Goal: Complete application form

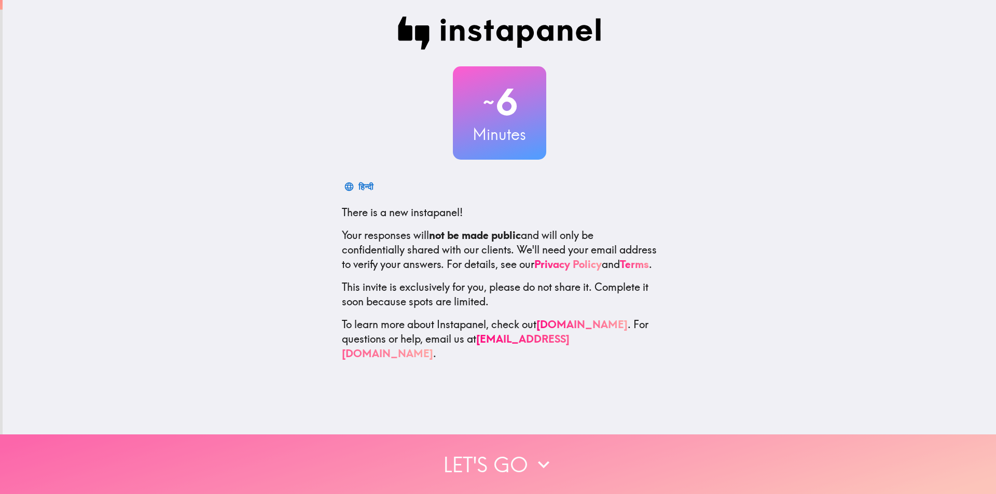
click at [488, 454] on button "Let's go" at bounding box center [498, 465] width 996 height 60
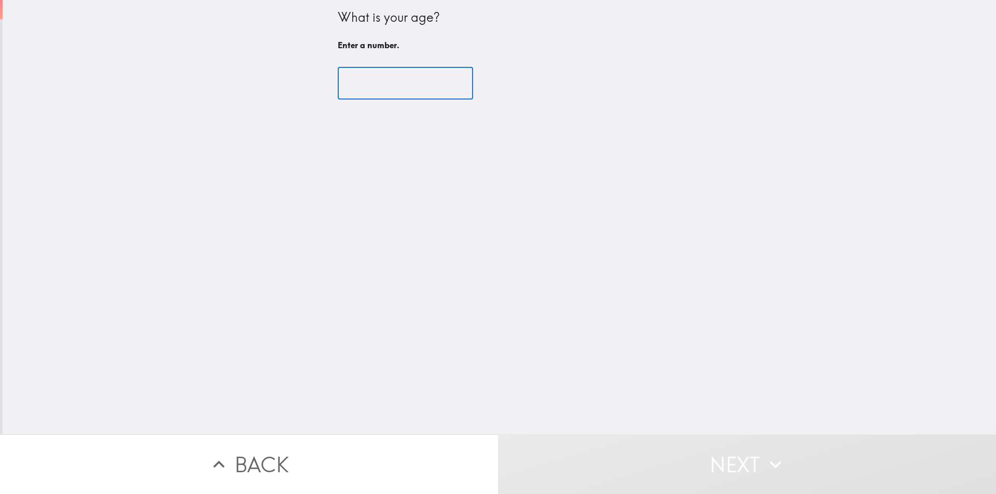
click at [359, 79] on input "number" at bounding box center [405, 83] width 135 height 32
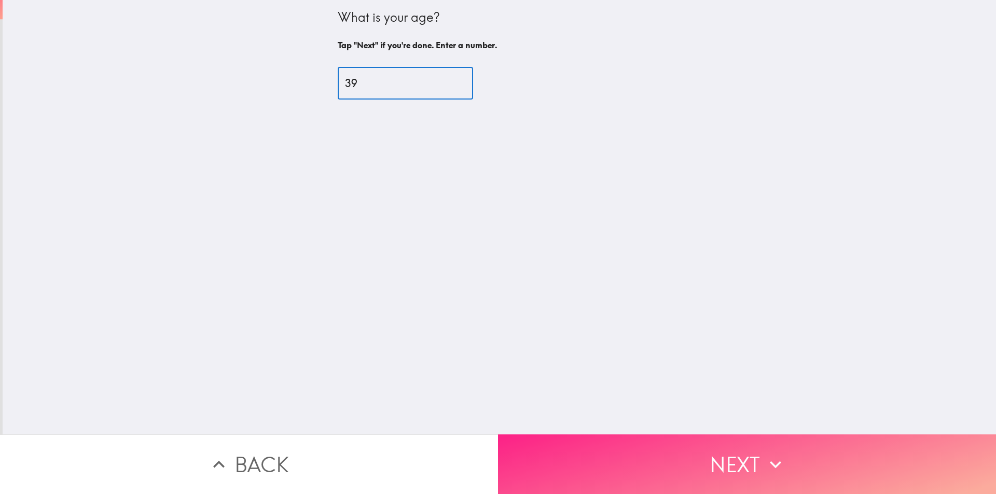
type input "39"
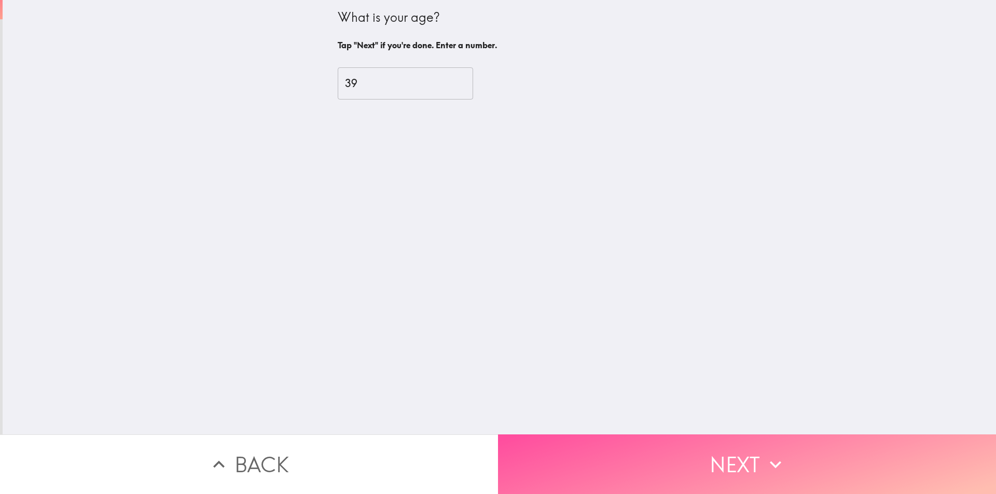
click at [613, 460] on button "Next" at bounding box center [747, 465] width 498 height 60
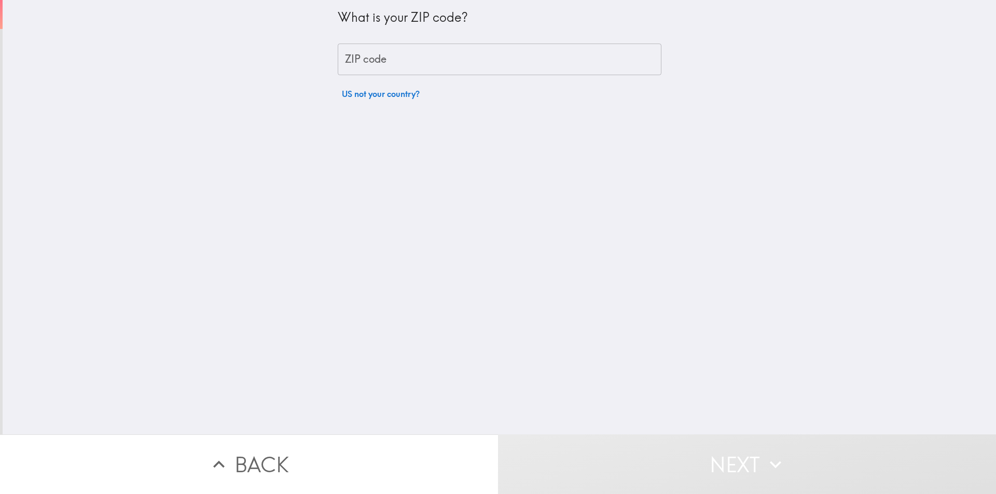
click at [353, 60] on input "ZIP code" at bounding box center [500, 60] width 324 height 32
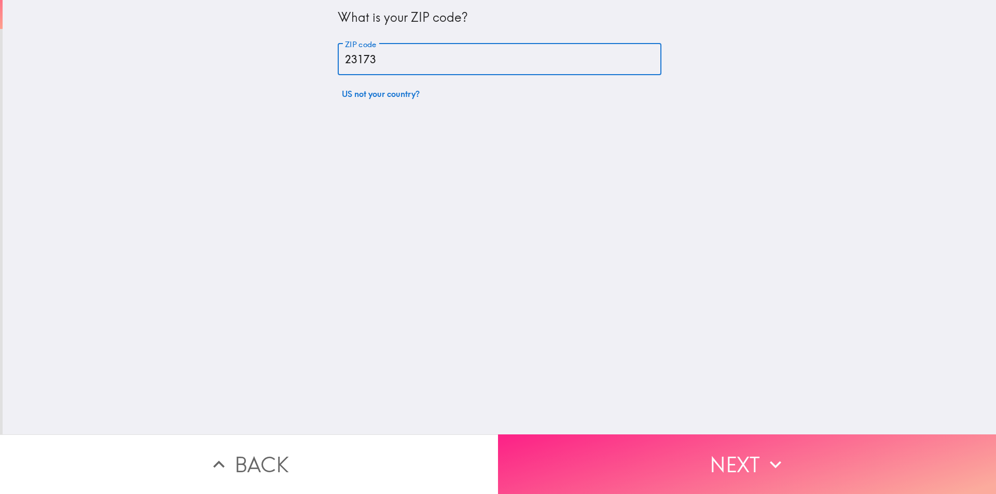
type input "23173"
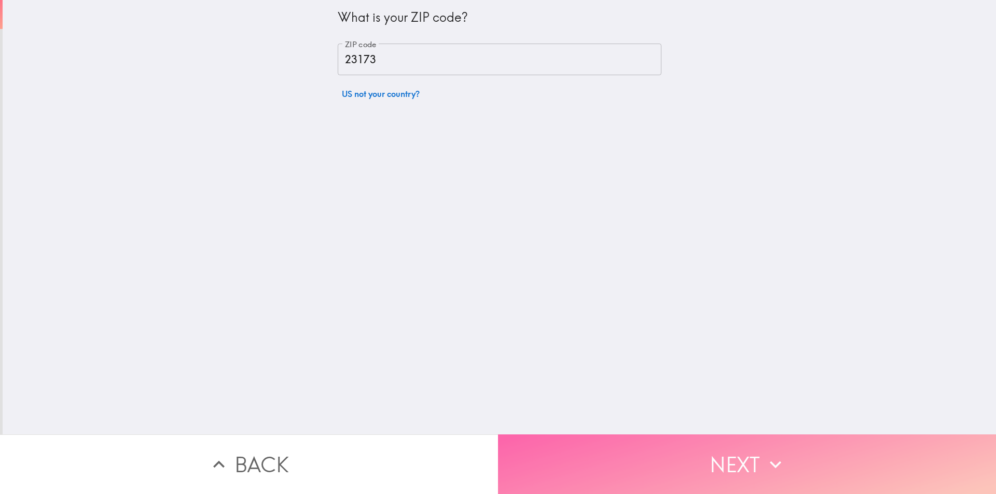
click at [613, 465] on button "Next" at bounding box center [747, 465] width 498 height 60
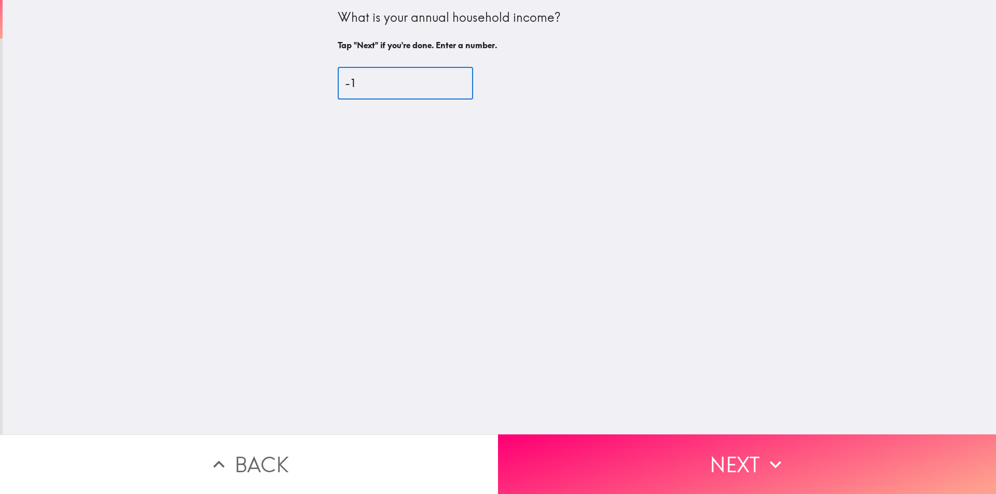
click at [446, 85] on input "-1" at bounding box center [405, 83] width 135 height 32
click at [443, 77] on input "0" at bounding box center [405, 83] width 135 height 32
click at [338, 84] on input "0" at bounding box center [405, 83] width 135 height 32
click at [357, 84] on input "10" at bounding box center [405, 83] width 135 height 32
type input "100000"
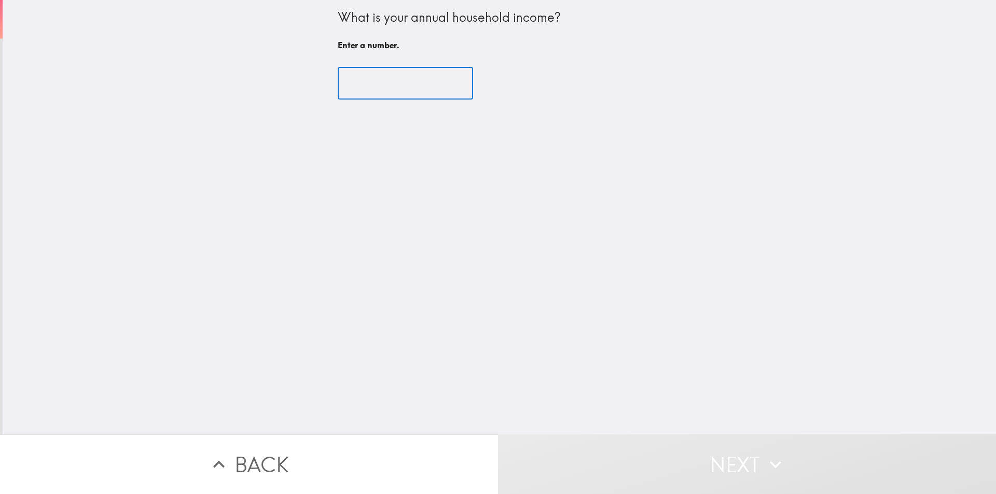
click at [424, 82] on input "number" at bounding box center [405, 83] width 135 height 32
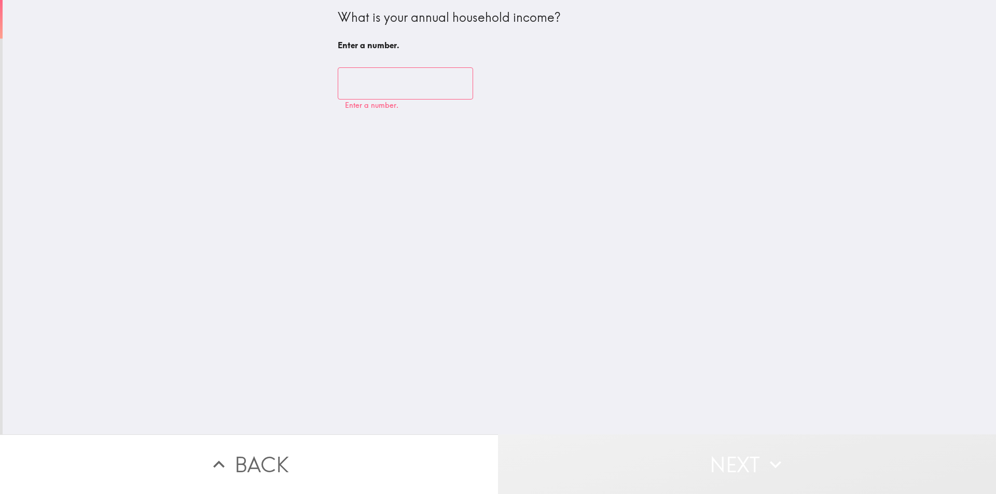
click at [643, 463] on button "Next" at bounding box center [747, 465] width 498 height 60
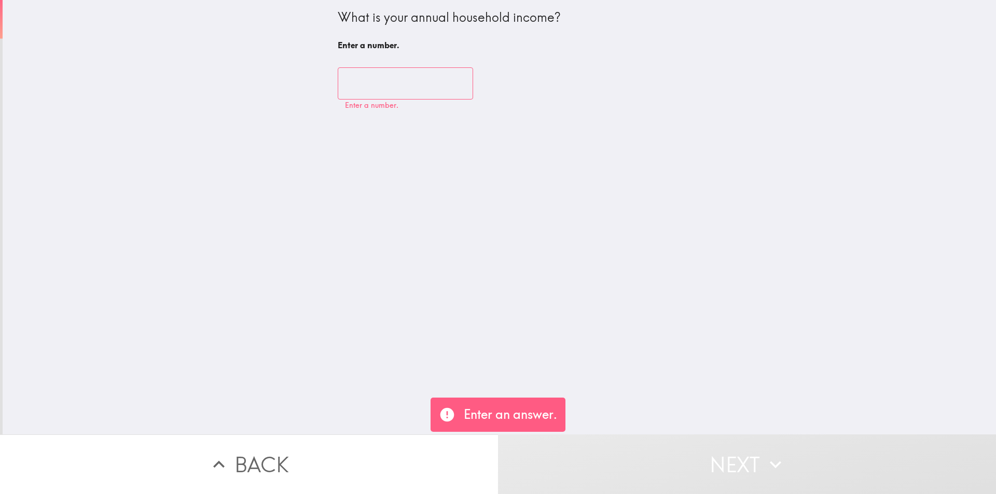
click at [487, 417] on p "Enter an answer." at bounding box center [510, 415] width 93 height 18
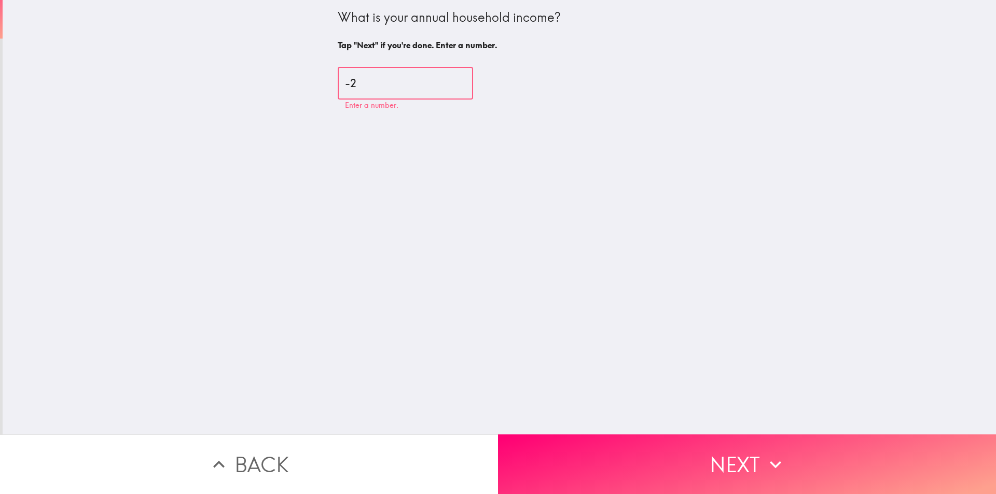
click at [446, 86] on input "-2" at bounding box center [405, 83] width 135 height 32
click at [446, 77] on input "-1" at bounding box center [405, 83] width 135 height 32
type input "0"
click at [446, 77] on input "0" at bounding box center [405, 83] width 135 height 32
type input "100000"
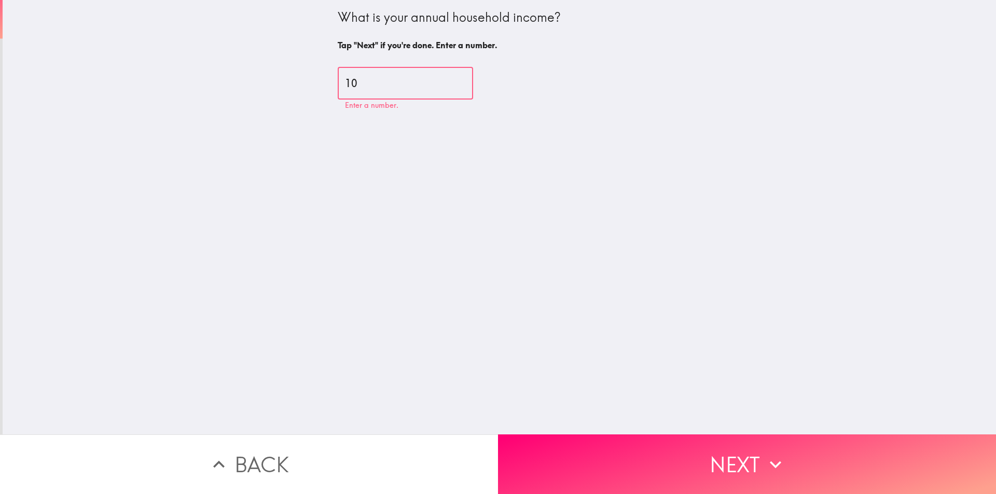
type input "1"
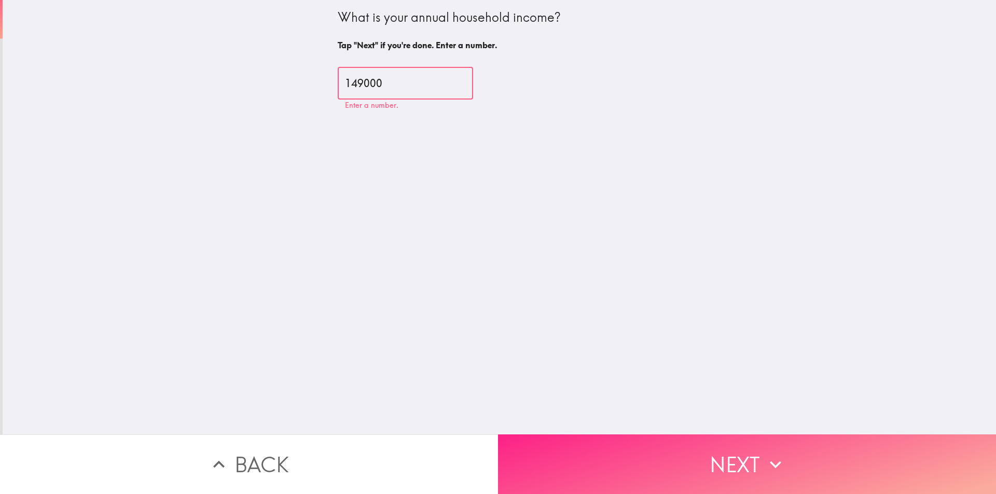
type input "149000"
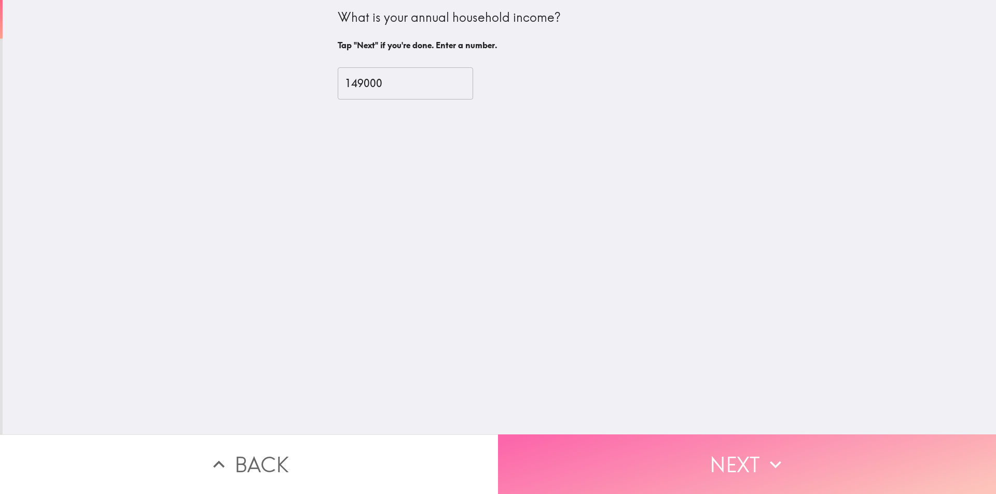
click at [531, 472] on button "Next" at bounding box center [747, 465] width 498 height 60
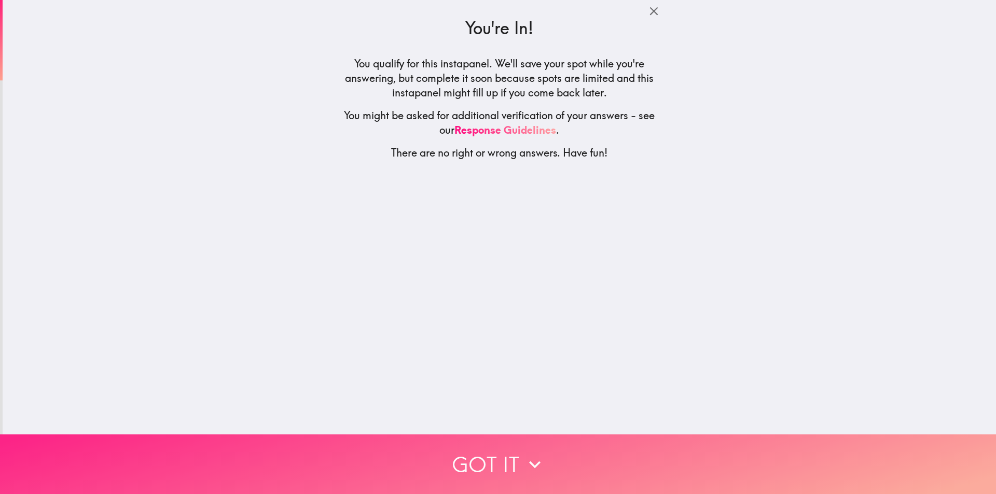
click at [489, 460] on button "Got it" at bounding box center [498, 465] width 996 height 60
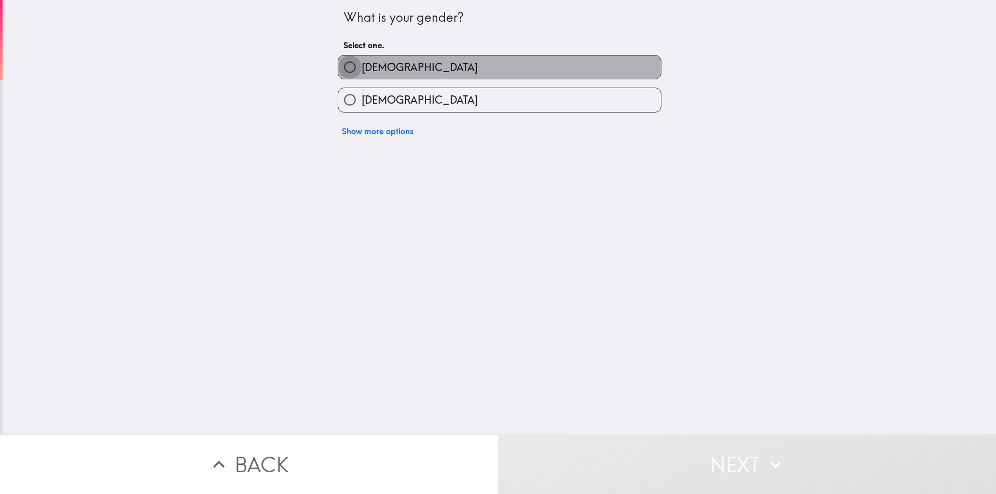
click at [344, 61] on input "[DEMOGRAPHIC_DATA]" at bounding box center [349, 67] width 23 height 23
radio input "true"
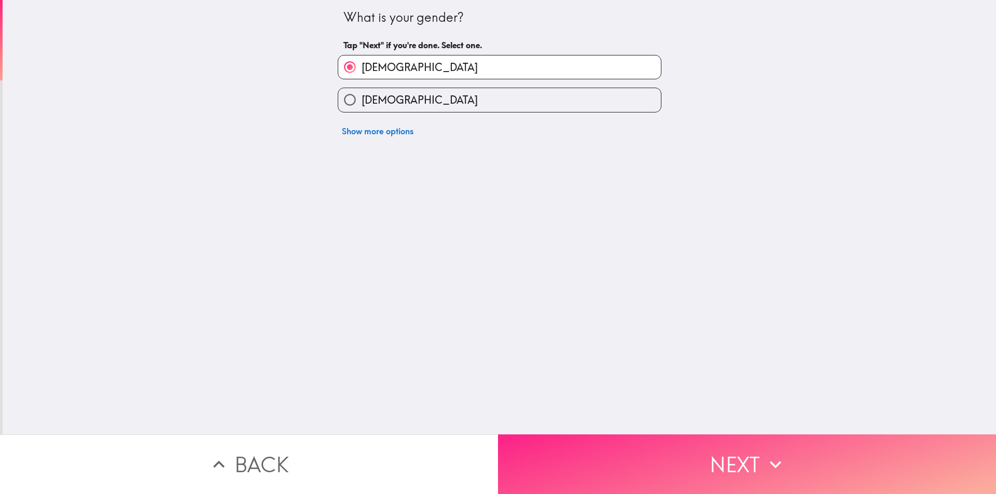
click at [573, 462] on button "Next" at bounding box center [747, 465] width 498 height 60
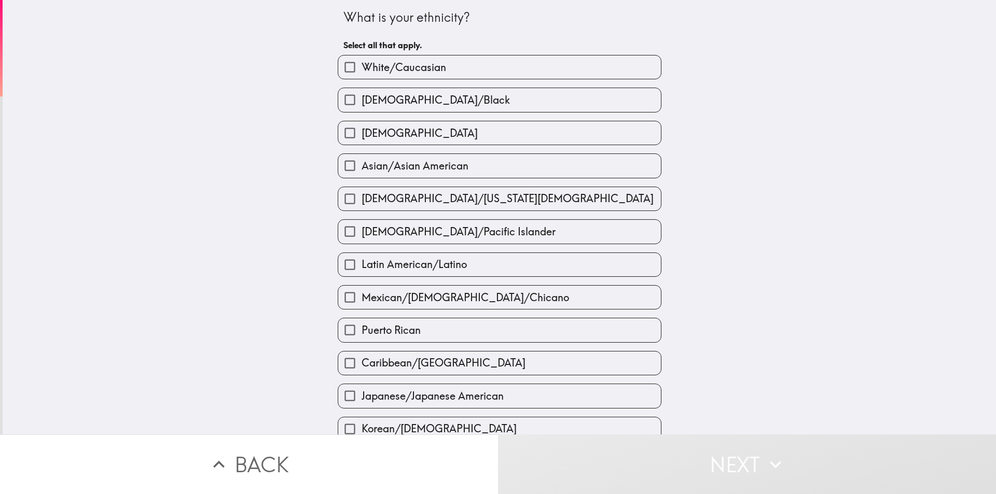
click at [422, 68] on span "White/Caucasian" at bounding box center [404, 67] width 85 height 15
click at [362, 68] on input "White/Caucasian" at bounding box center [349, 67] width 23 height 23
checkbox input "true"
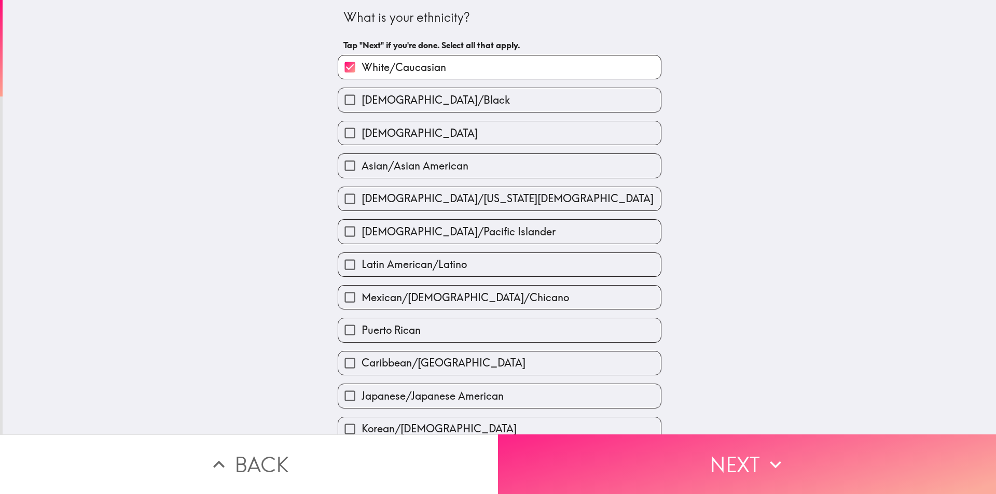
click at [642, 474] on button "Next" at bounding box center [747, 465] width 498 height 60
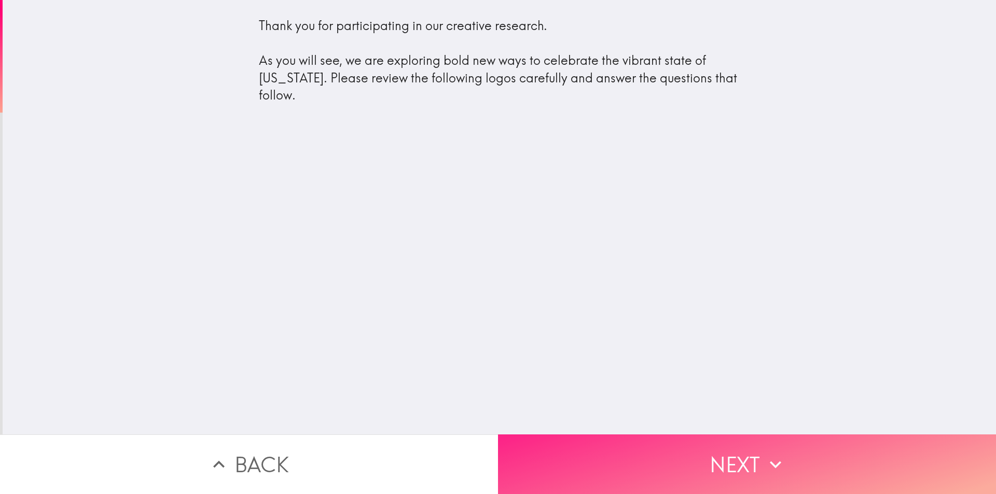
click at [547, 451] on button "Next" at bounding box center [747, 465] width 498 height 60
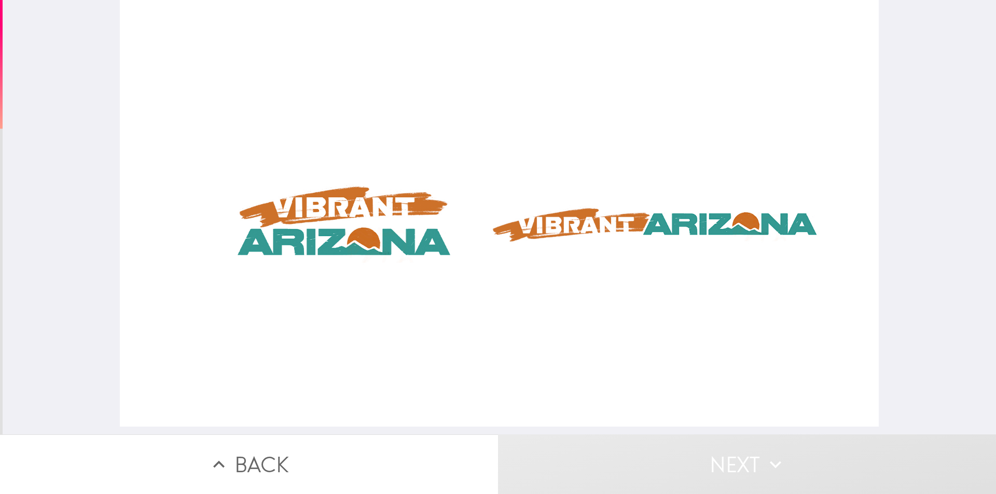
click at [592, 225] on div at bounding box center [499, 213] width 759 height 427
click at [371, 230] on div at bounding box center [499, 213] width 759 height 427
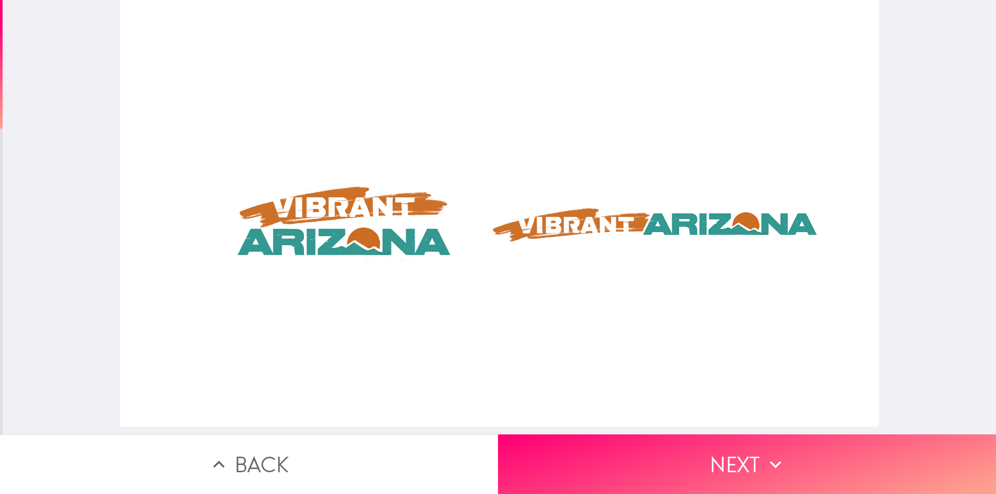
click at [606, 227] on div at bounding box center [499, 213] width 759 height 427
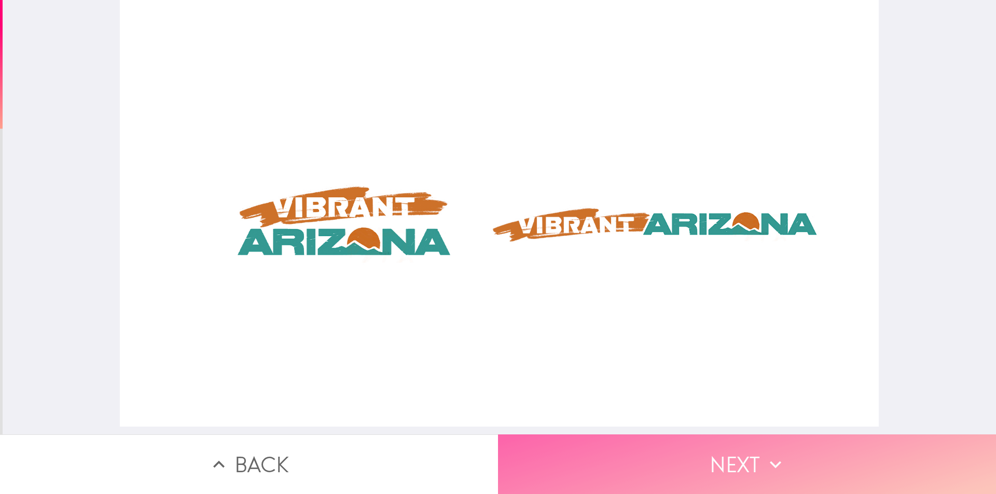
click at [613, 451] on button "Next" at bounding box center [747, 465] width 498 height 60
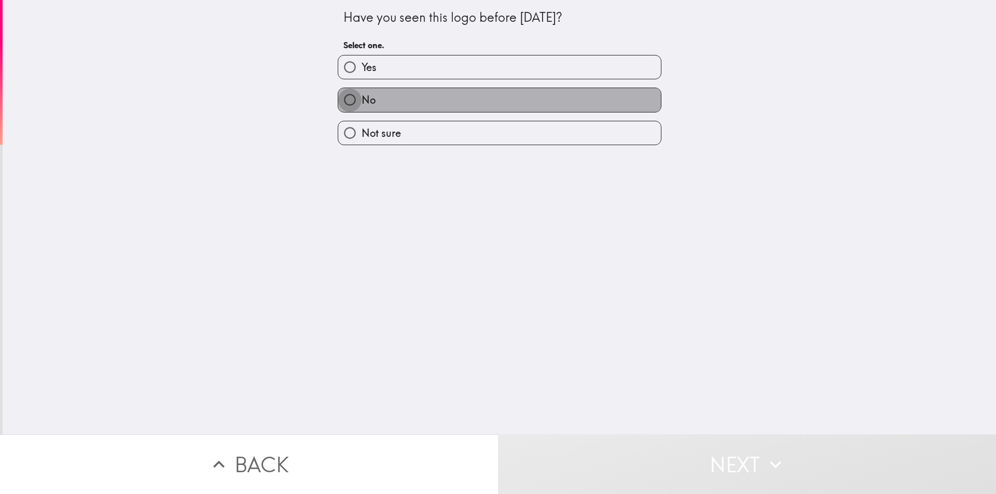
click at [343, 100] on input "No" at bounding box center [349, 99] width 23 height 23
radio input "true"
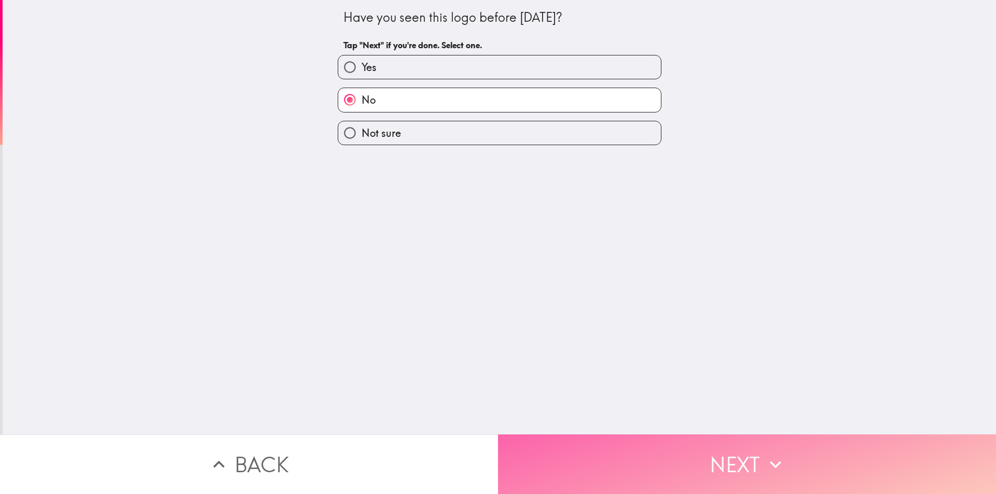
click at [554, 448] on button "Next" at bounding box center [747, 465] width 498 height 60
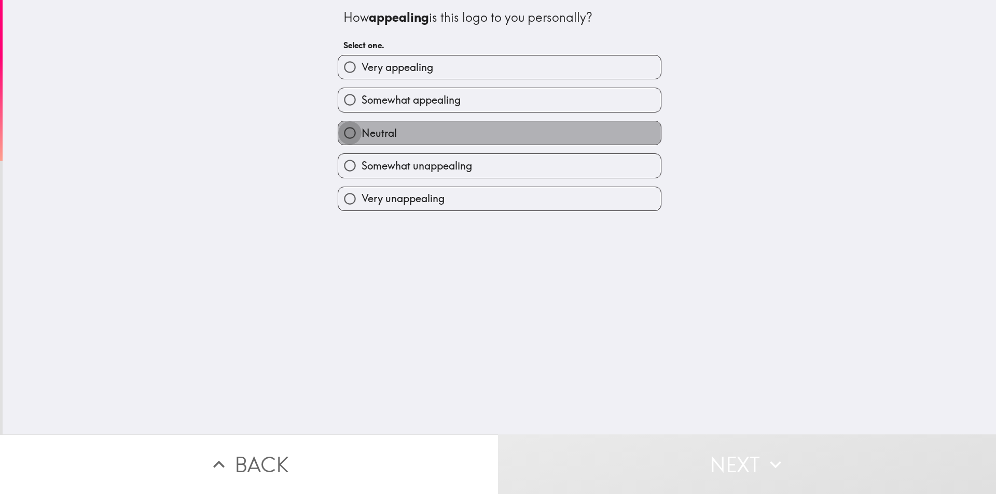
click at [346, 133] on input "Neutral" at bounding box center [349, 132] width 23 height 23
radio input "true"
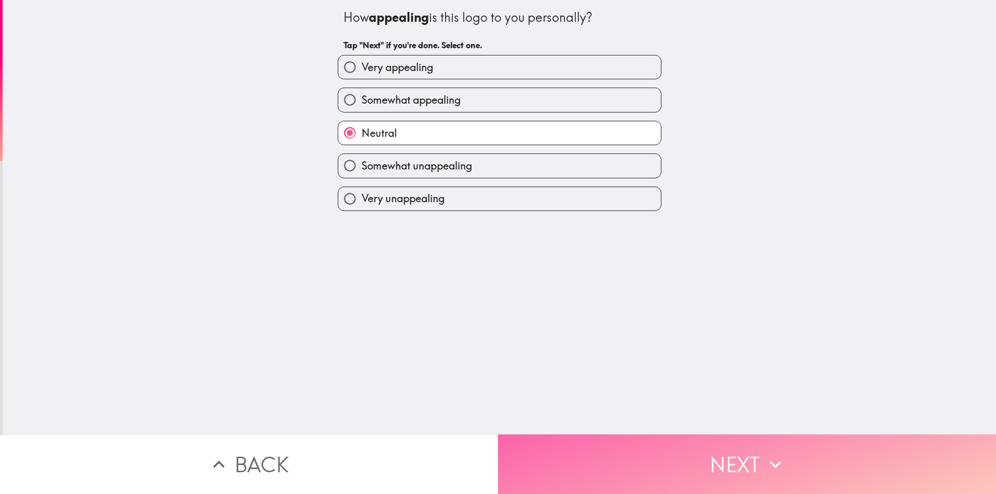
click at [677, 451] on button "Next" at bounding box center [747, 465] width 498 height 60
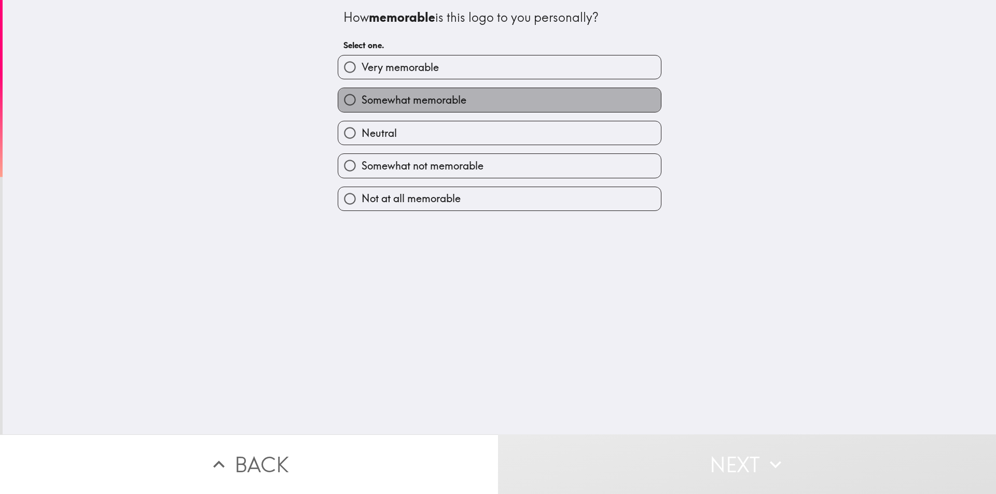
click at [434, 100] on span "Somewhat memorable" at bounding box center [414, 100] width 105 height 15
click at [362, 100] on input "Somewhat memorable" at bounding box center [349, 99] width 23 height 23
radio input "true"
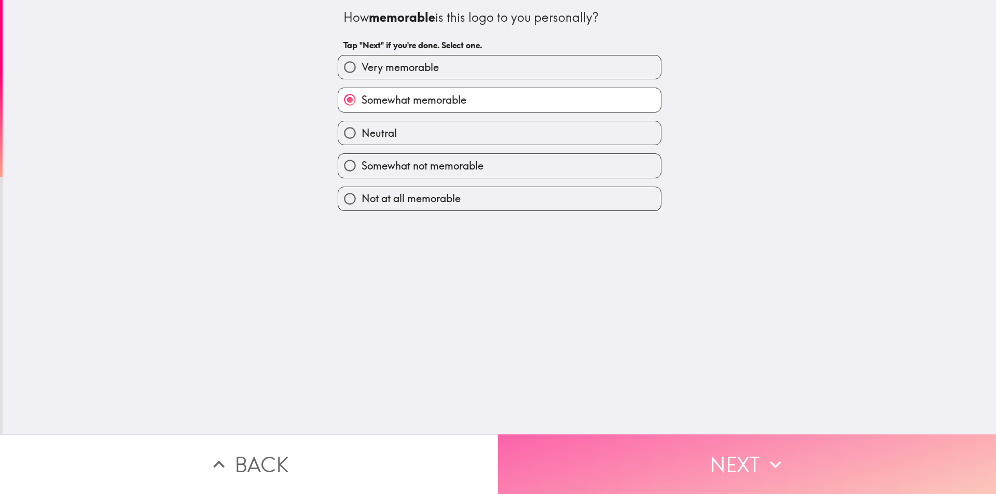
click at [578, 453] on button "Next" at bounding box center [747, 465] width 498 height 60
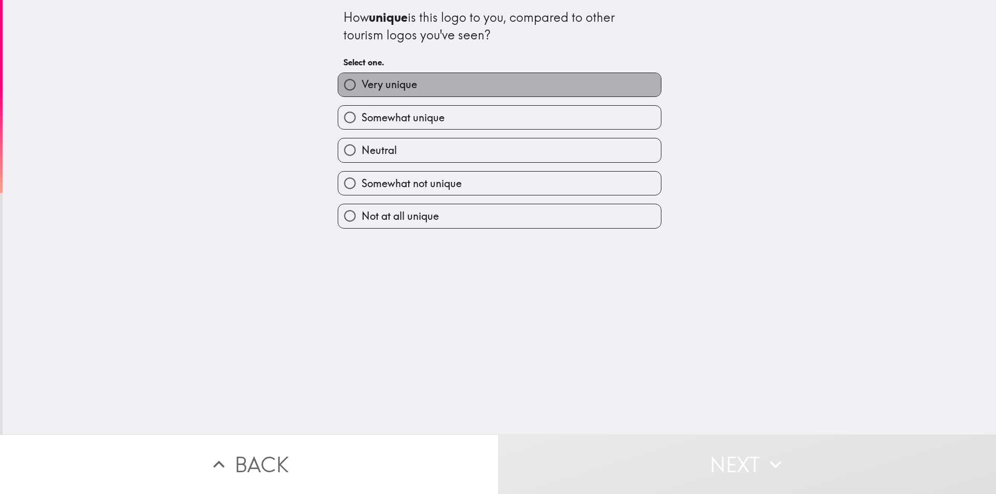
click at [397, 85] on span "Very unique" at bounding box center [390, 84] width 56 height 15
click at [362, 85] on input "Very unique" at bounding box center [349, 84] width 23 height 23
radio input "true"
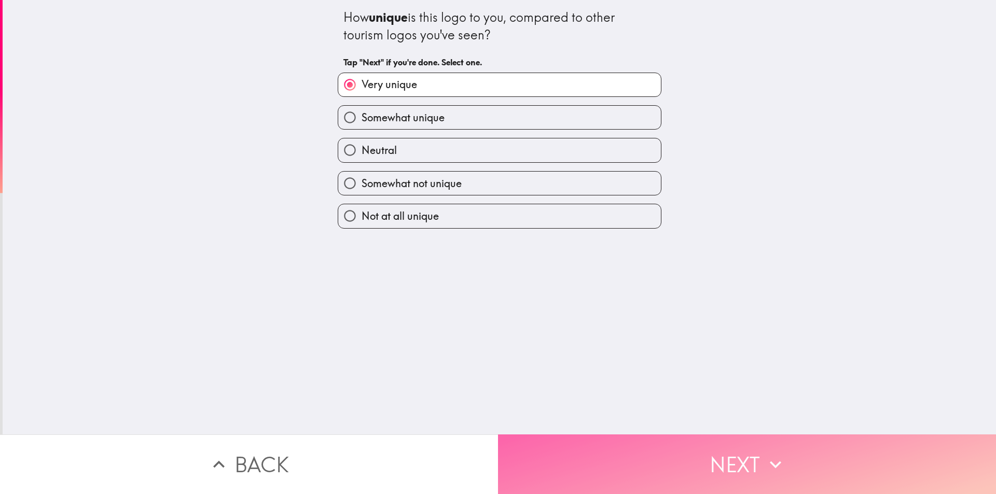
click at [638, 462] on button "Next" at bounding box center [747, 465] width 498 height 60
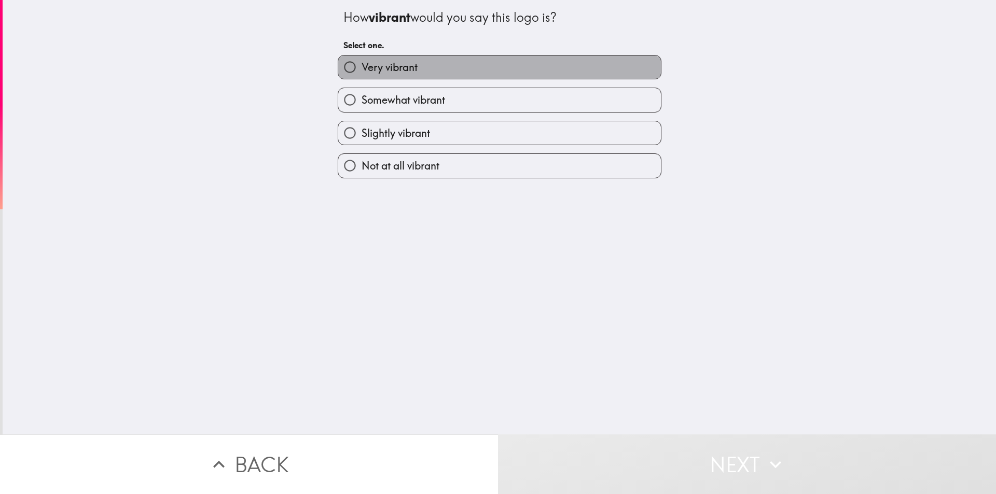
click at [417, 71] on label "Very vibrant" at bounding box center [499, 67] width 323 height 23
click at [362, 71] on input "Very vibrant" at bounding box center [349, 67] width 23 height 23
radio input "true"
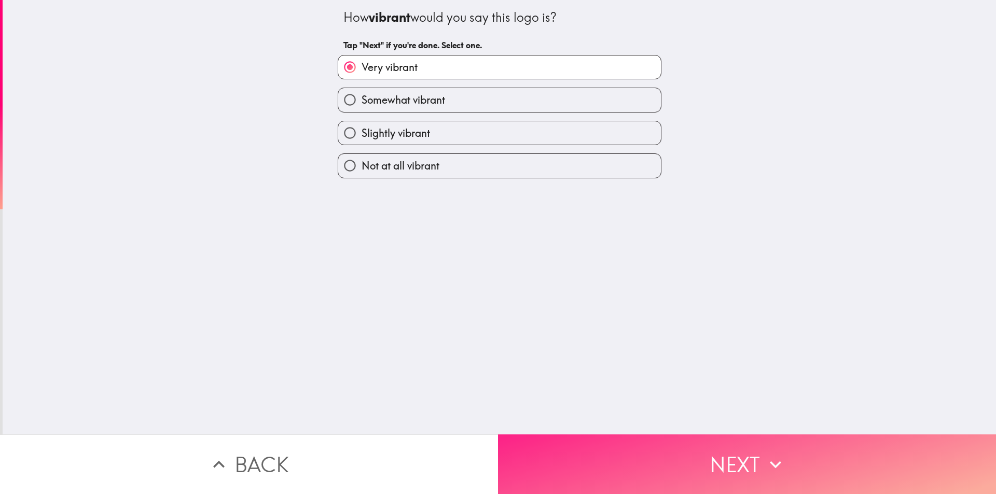
click at [570, 445] on button "Next" at bounding box center [747, 465] width 498 height 60
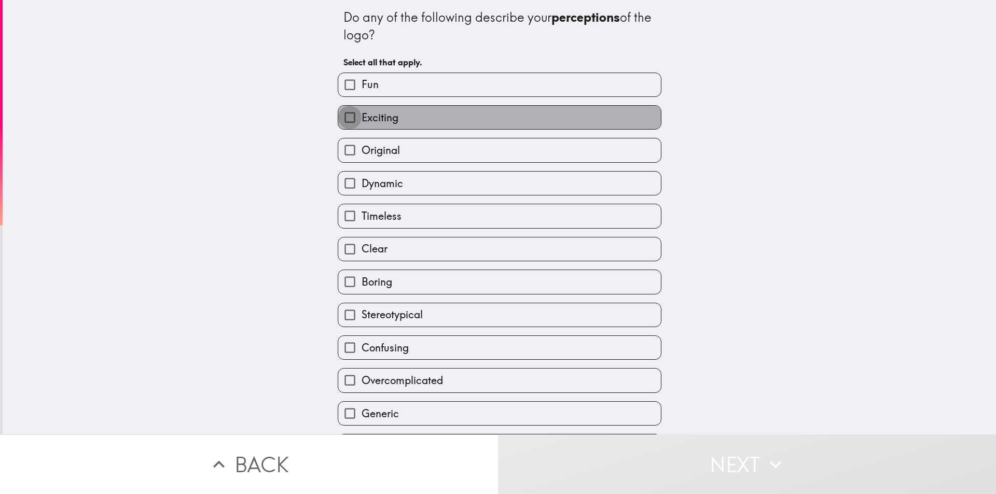
click at [339, 116] on input "Exciting" at bounding box center [349, 117] width 23 height 23
checkbox input "true"
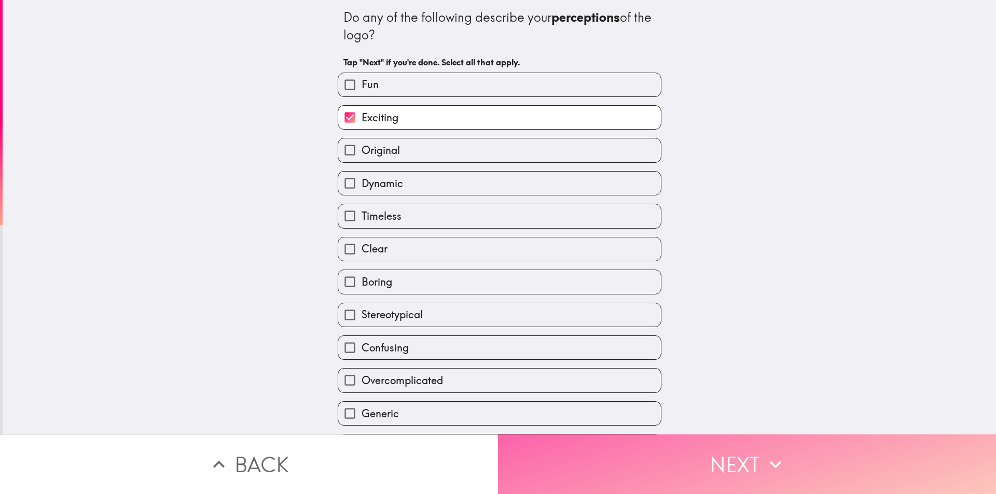
click at [743, 435] on button "Next" at bounding box center [747, 465] width 498 height 60
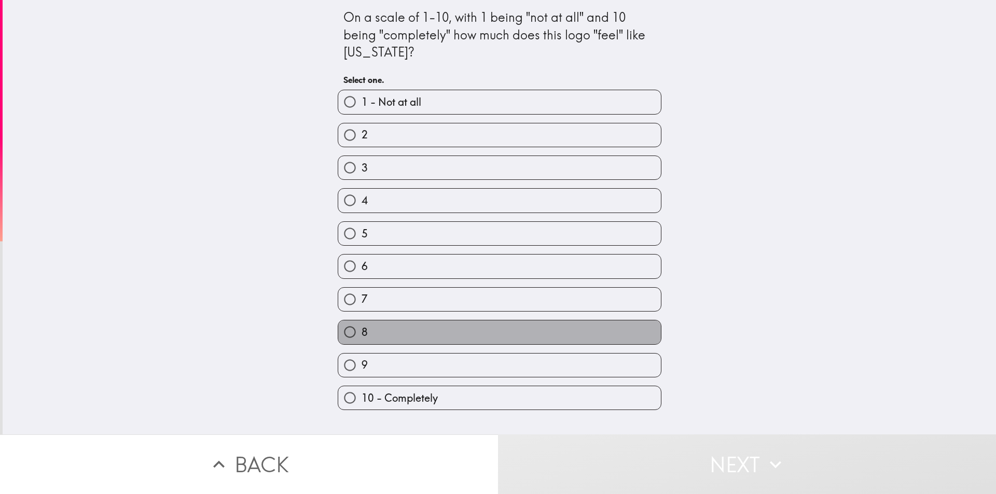
drag, startPoint x: 447, startPoint y: 330, endPoint x: 480, endPoint y: 341, distance: 35.4
click at [447, 330] on label "8" at bounding box center [499, 332] width 323 height 23
click at [362, 330] on input "8" at bounding box center [349, 332] width 23 height 23
radio input "true"
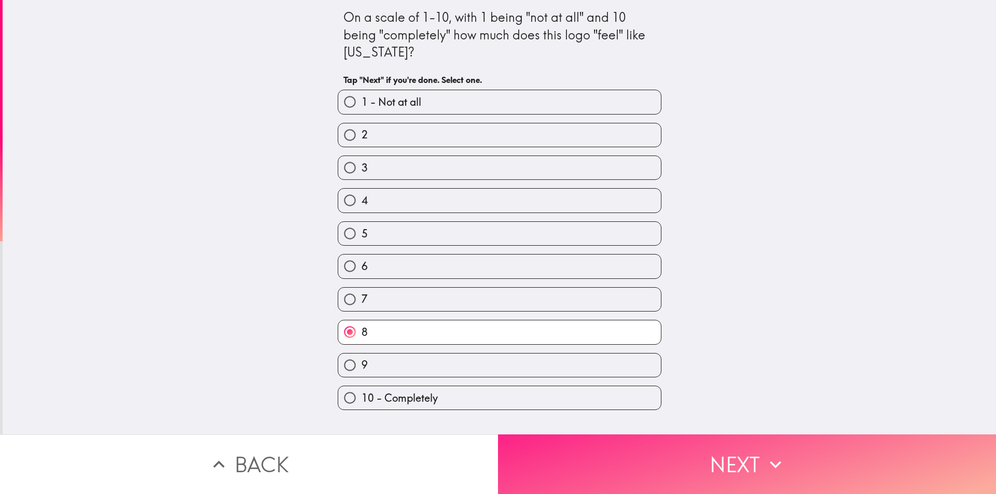
click at [698, 458] on button "Next" at bounding box center [747, 465] width 498 height 60
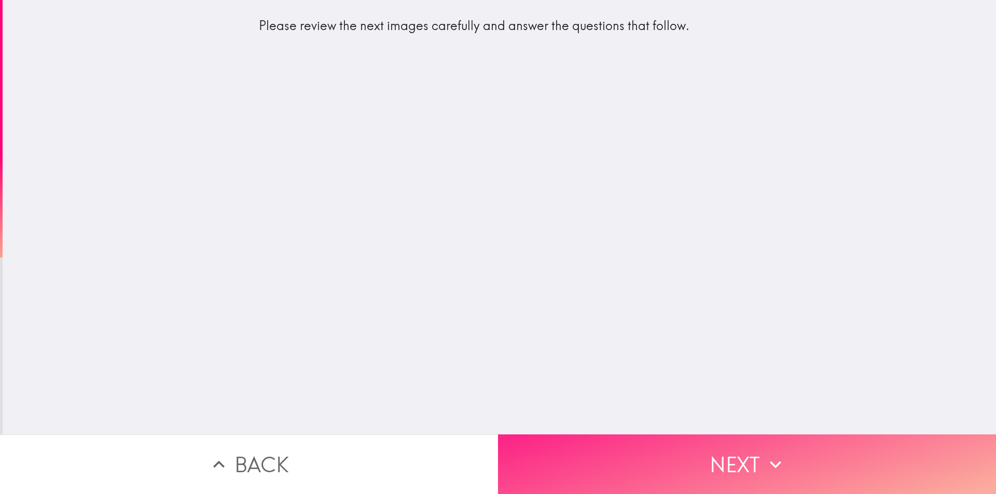
click at [781, 442] on button "Next" at bounding box center [747, 465] width 498 height 60
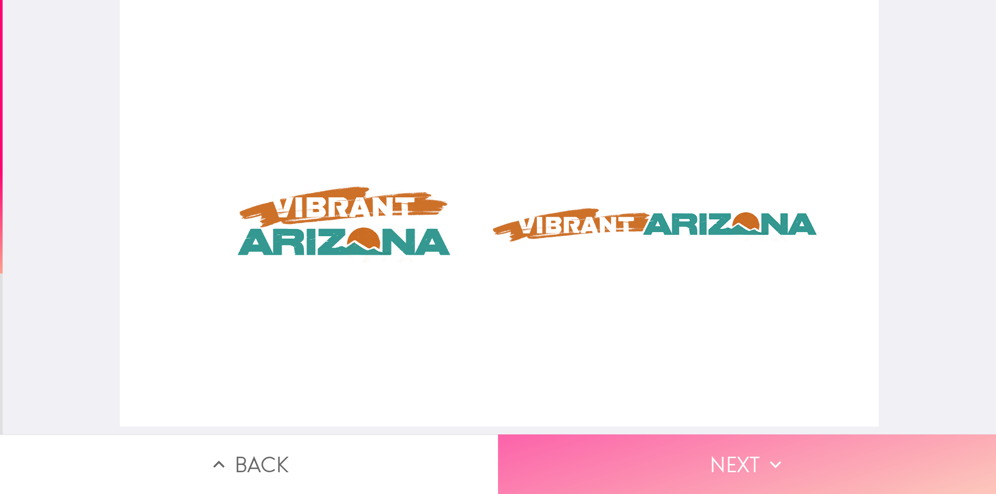
click at [647, 459] on button "Next" at bounding box center [747, 465] width 498 height 60
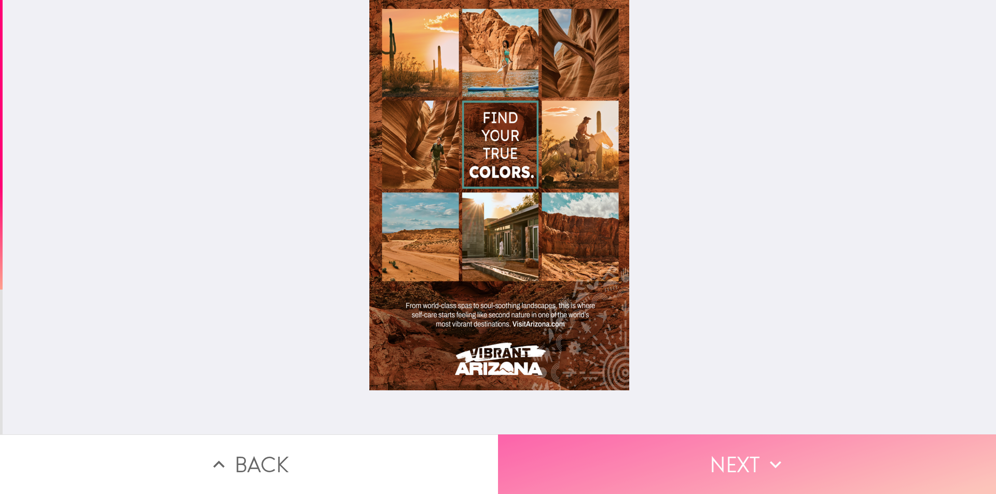
click at [642, 468] on button "Next" at bounding box center [747, 465] width 498 height 60
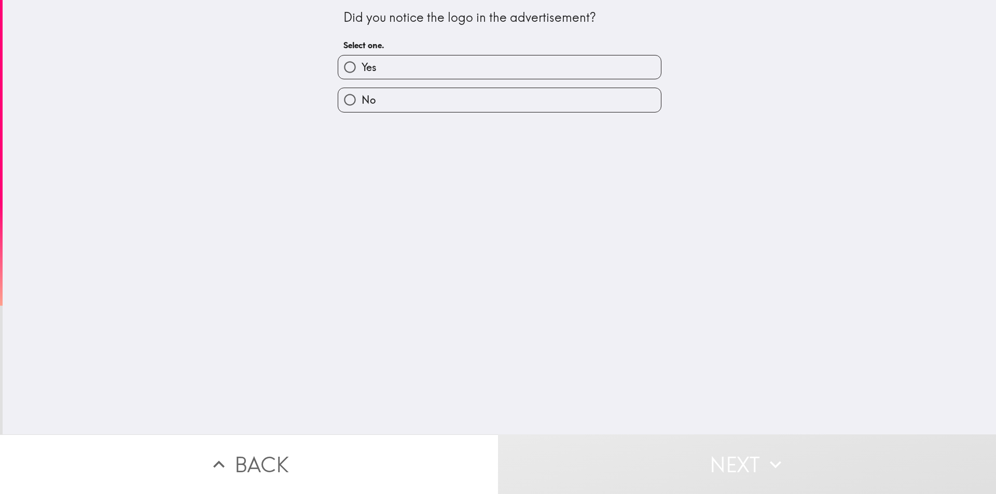
click at [371, 69] on label "Yes" at bounding box center [499, 67] width 323 height 23
click at [362, 69] on input "Yes" at bounding box center [349, 67] width 23 height 23
radio input "true"
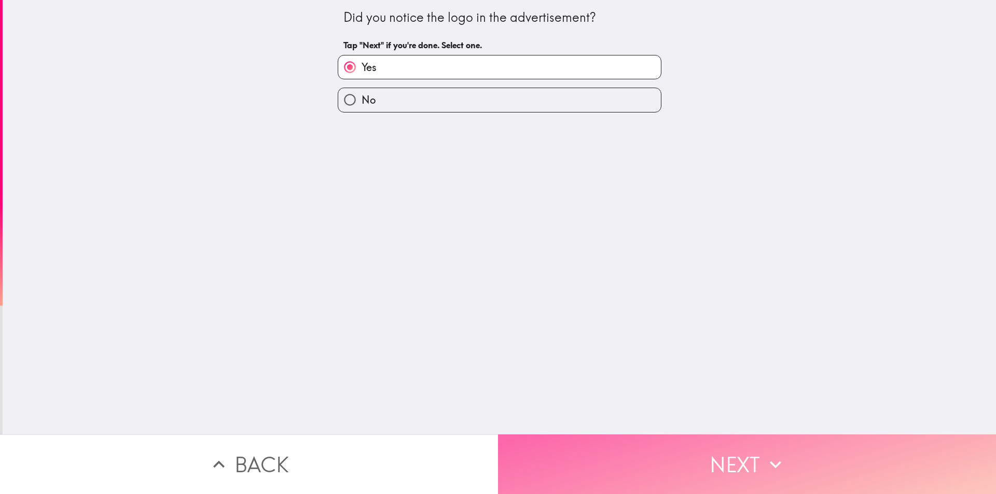
click at [631, 445] on button "Next" at bounding box center [747, 465] width 498 height 60
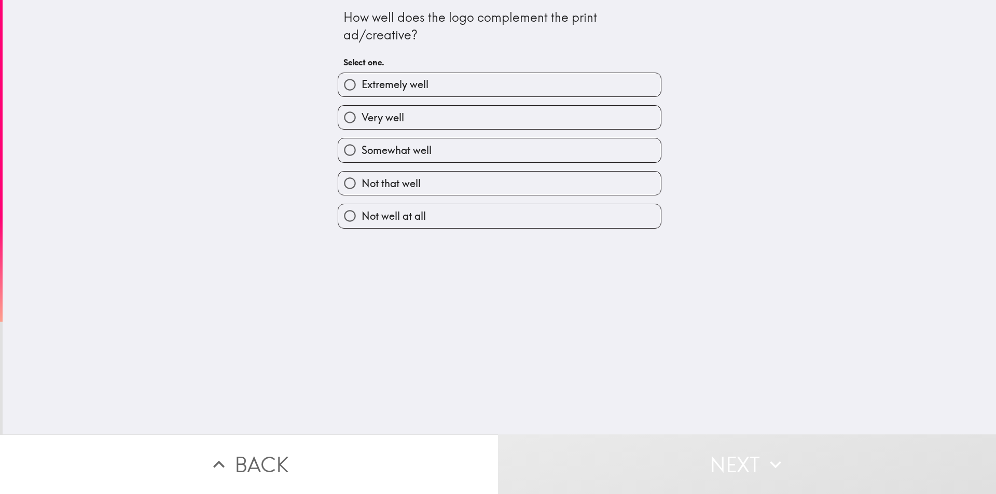
click at [427, 85] on label "Extremely well" at bounding box center [499, 84] width 323 height 23
click at [362, 85] on input "Extremely well" at bounding box center [349, 84] width 23 height 23
radio input "true"
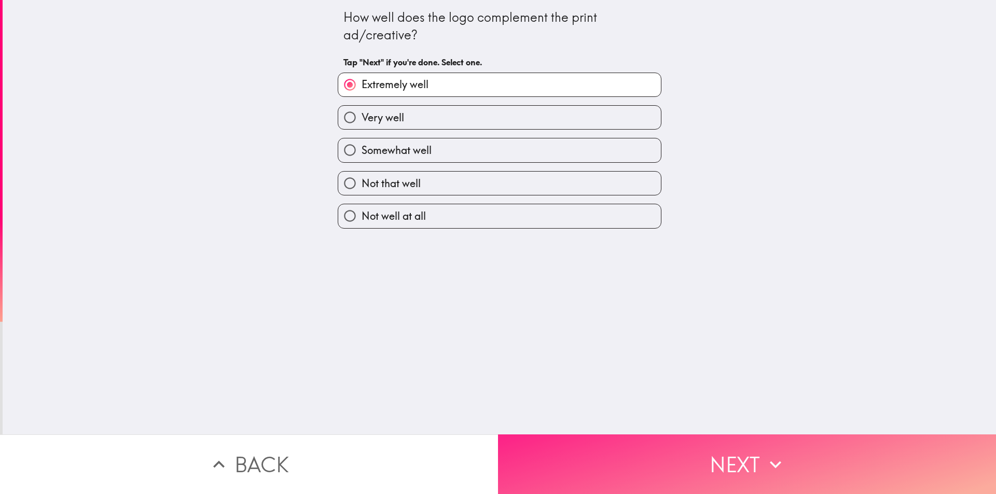
click at [668, 467] on button "Next" at bounding box center [747, 465] width 498 height 60
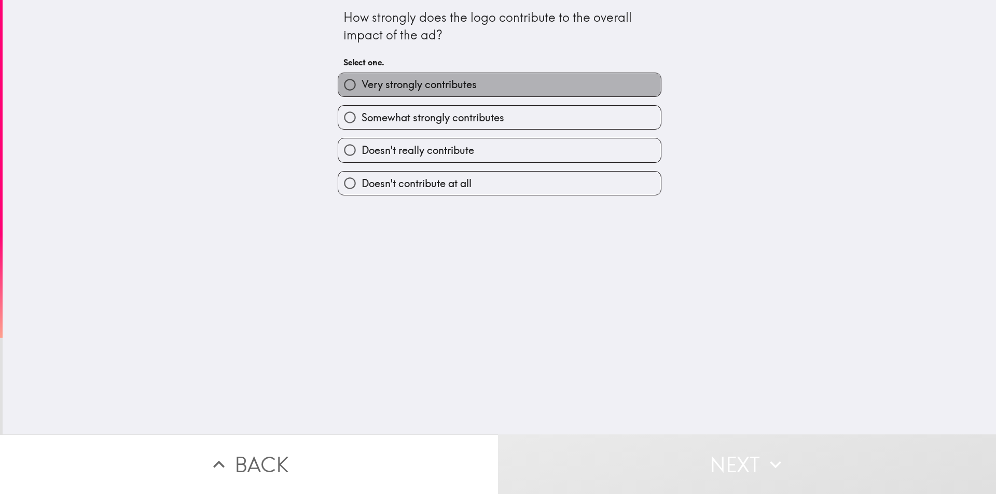
click at [424, 77] on span "Very strongly contributes" at bounding box center [419, 84] width 115 height 15
click at [362, 77] on input "Very strongly contributes" at bounding box center [349, 84] width 23 height 23
radio input "true"
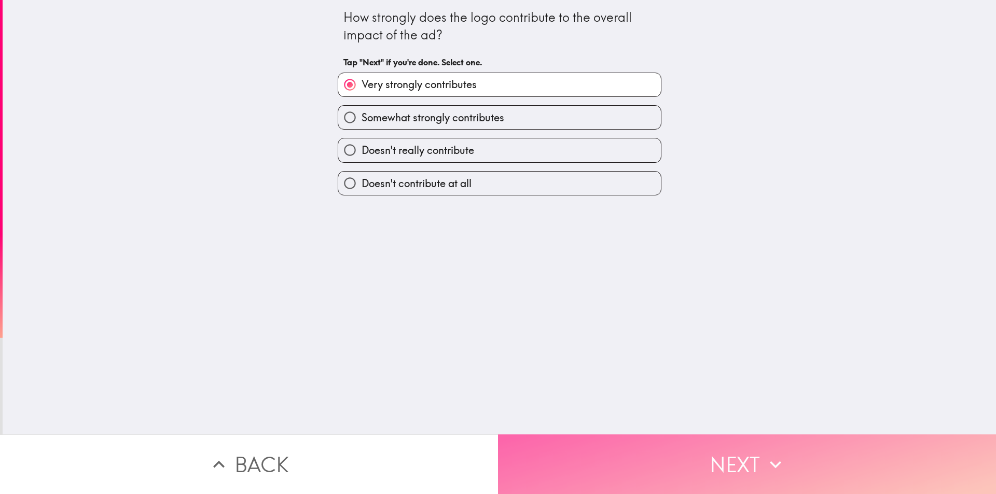
click at [582, 469] on button "Next" at bounding box center [747, 465] width 498 height 60
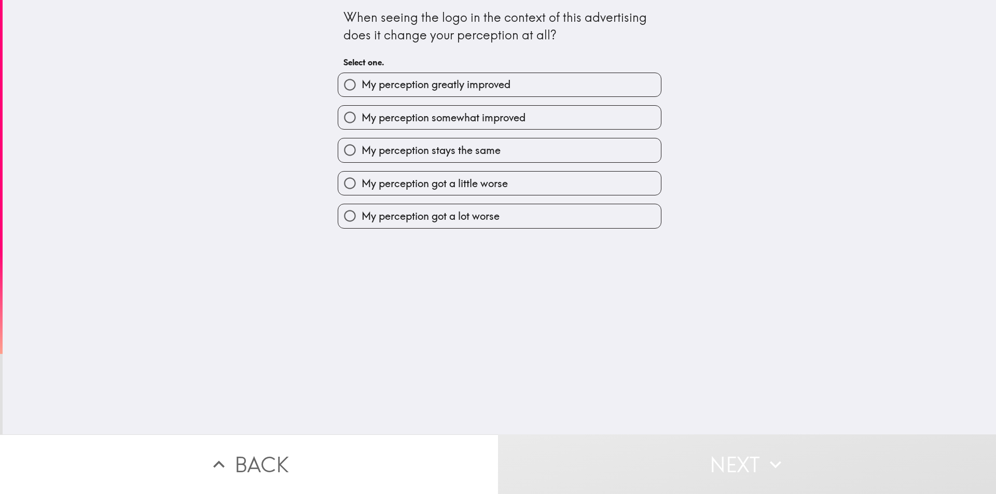
click at [470, 86] on span "My perception greatly improved" at bounding box center [436, 84] width 149 height 15
click at [362, 86] on input "My perception greatly improved" at bounding box center [349, 84] width 23 height 23
radio input "true"
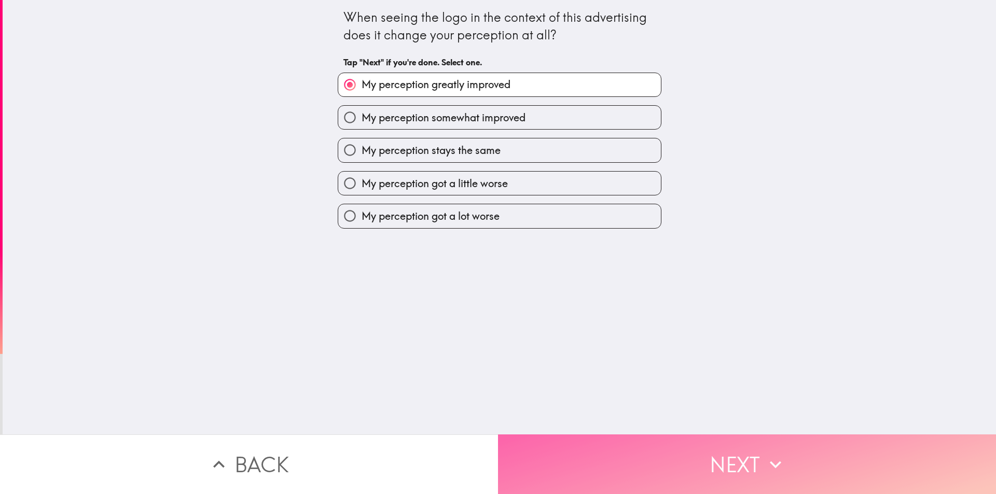
click at [686, 455] on button "Next" at bounding box center [747, 465] width 498 height 60
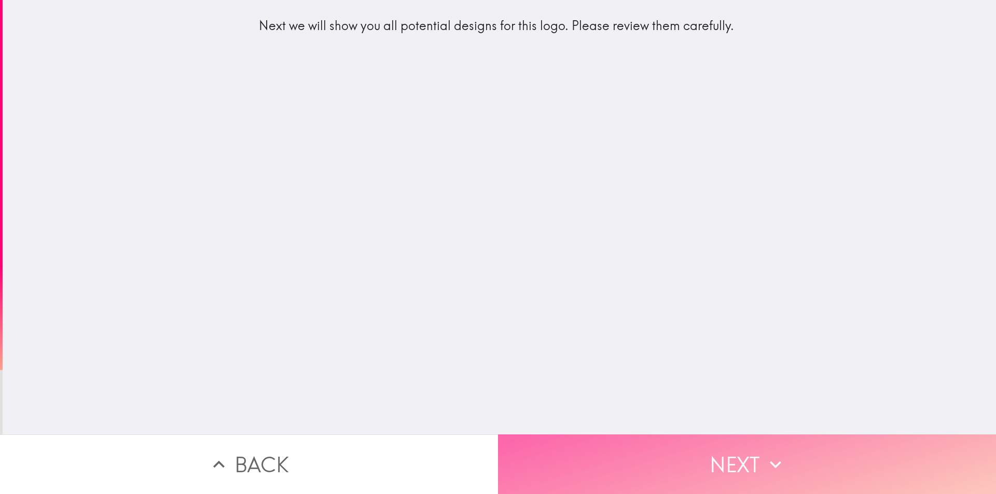
click at [631, 448] on button "Next" at bounding box center [747, 465] width 498 height 60
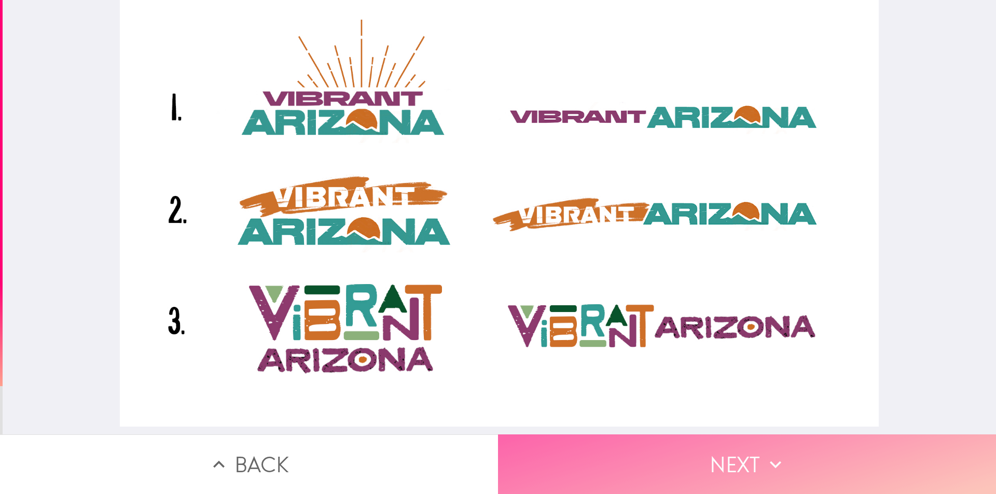
click at [573, 456] on button "Next" at bounding box center [747, 465] width 498 height 60
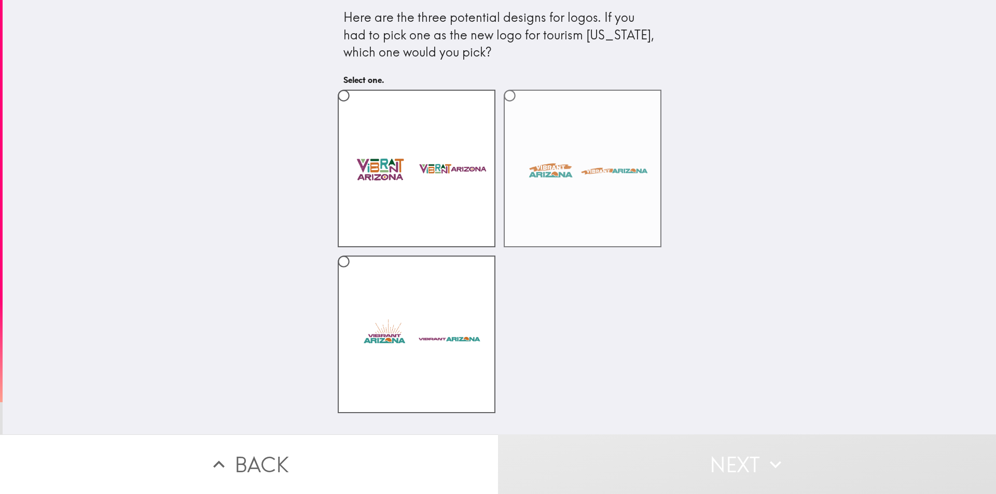
click at [565, 150] on label at bounding box center [583, 169] width 158 height 158
click at [521, 107] on input "radio" at bounding box center [509, 95] width 23 height 23
radio input "true"
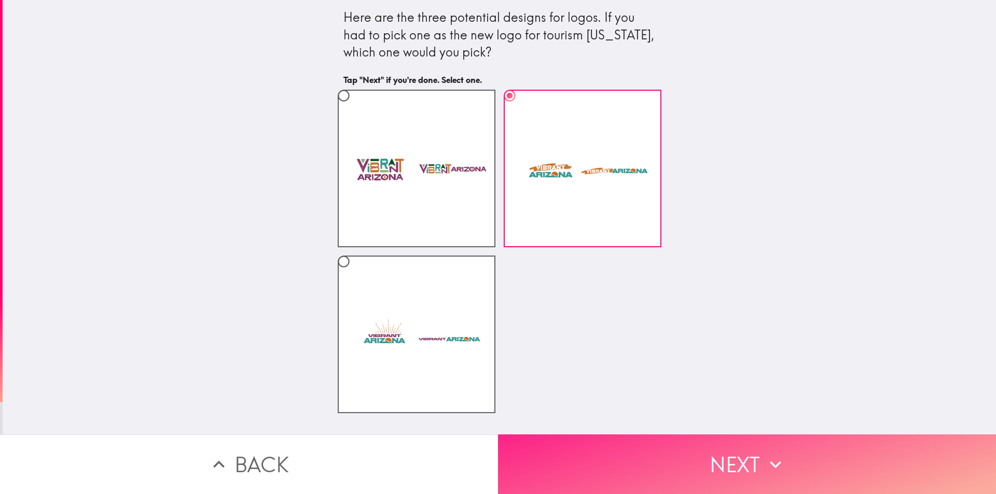
click at [684, 463] on button "Next" at bounding box center [747, 465] width 498 height 60
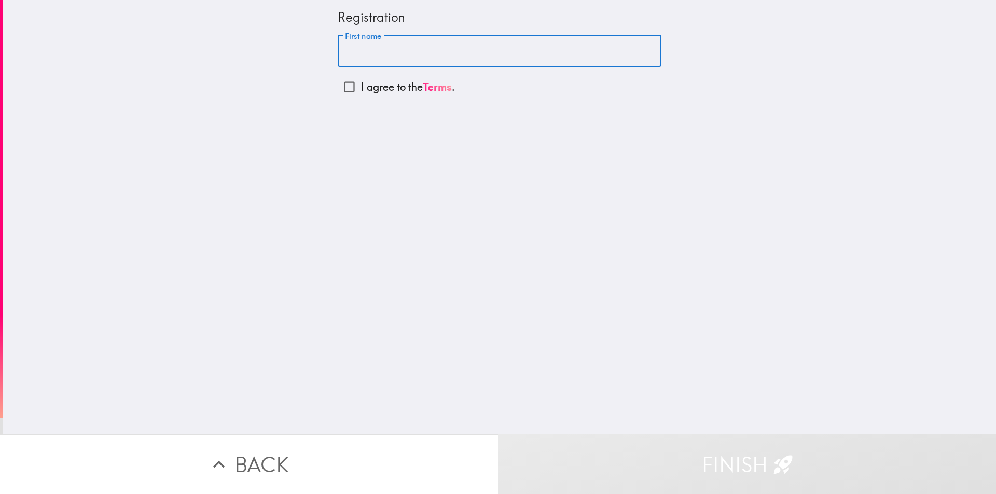
click at [374, 52] on input "First name" at bounding box center [500, 51] width 324 height 32
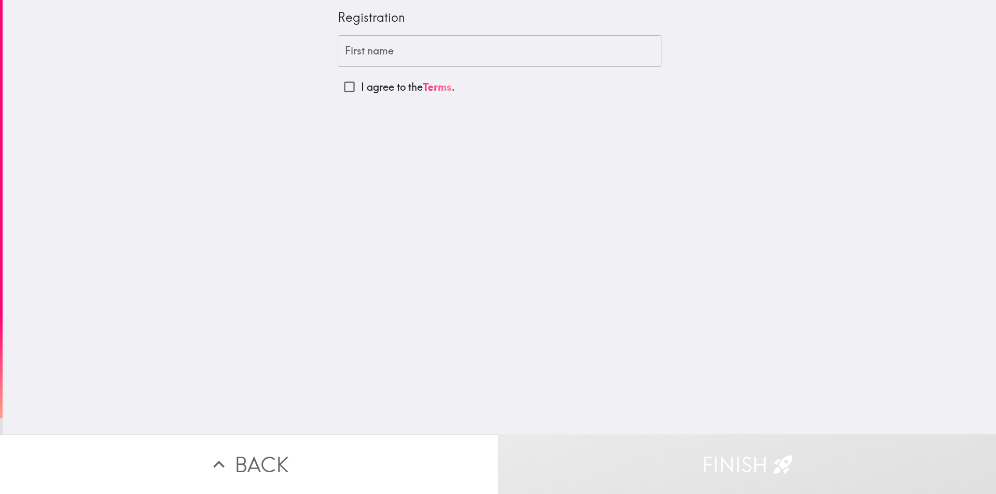
click at [353, 47] on div "First name First name" at bounding box center [500, 51] width 324 height 32
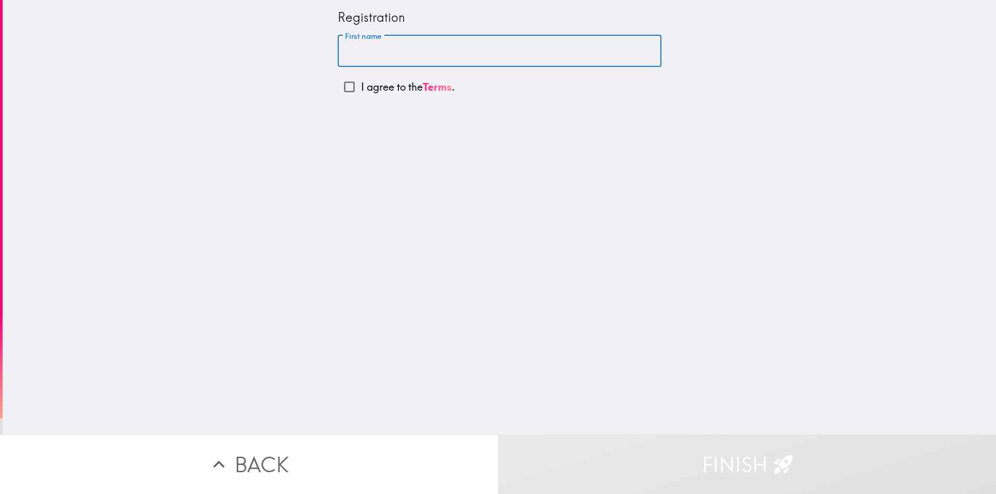
click at [356, 54] on input "First name" at bounding box center [500, 51] width 324 height 32
type input "[PERSON_NAME]"
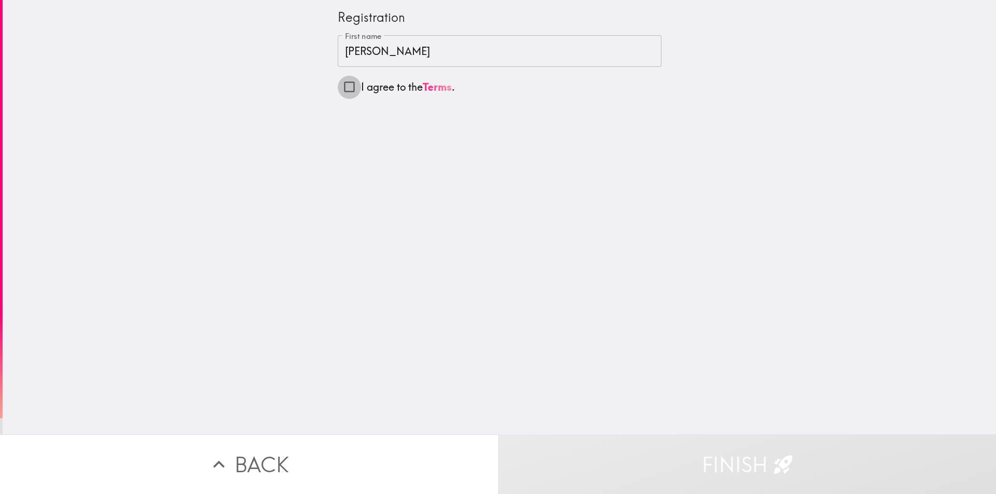
click at [344, 87] on input "I agree to the Terms ." at bounding box center [349, 86] width 23 height 23
checkbox input "true"
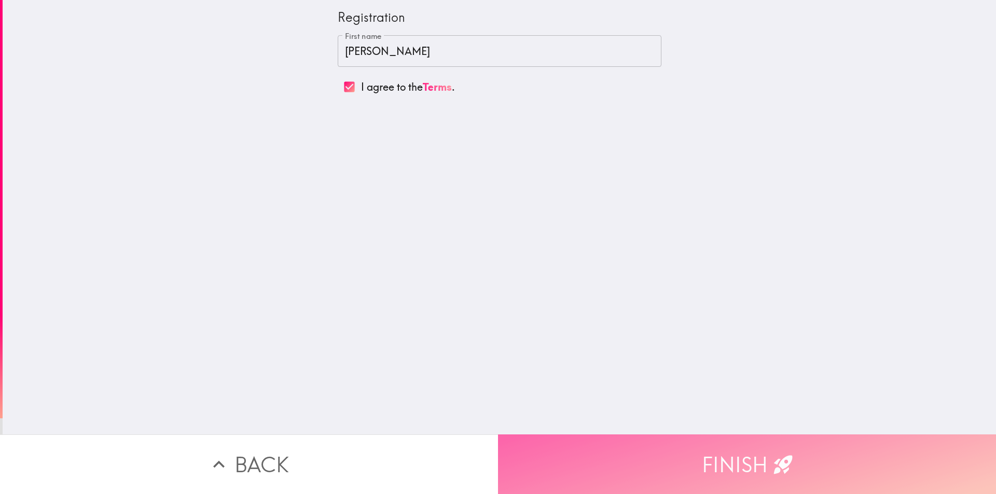
click at [692, 463] on button "Finish" at bounding box center [747, 465] width 498 height 60
